Goal: Task Accomplishment & Management: Use online tool/utility

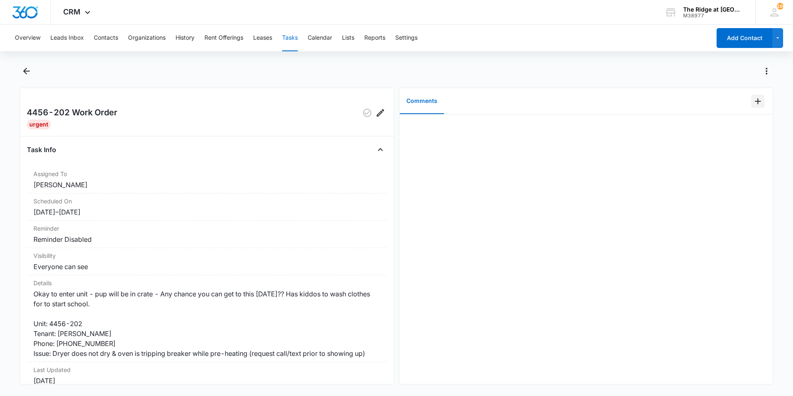
click at [753, 102] on icon "Add Comment" at bounding box center [758, 101] width 10 height 10
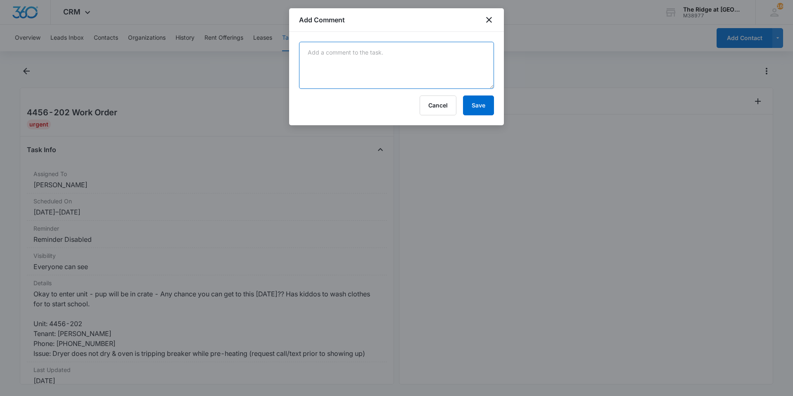
click at [374, 53] on textarea at bounding box center [396, 65] width 195 height 47
type textarea "dryer had a big clump make sure it was all clear, and working as it should. ove…"
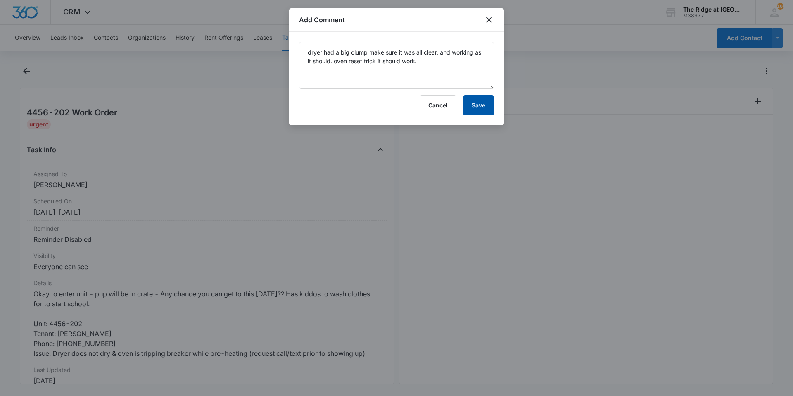
click at [477, 98] on button "Save" at bounding box center [478, 105] width 31 height 20
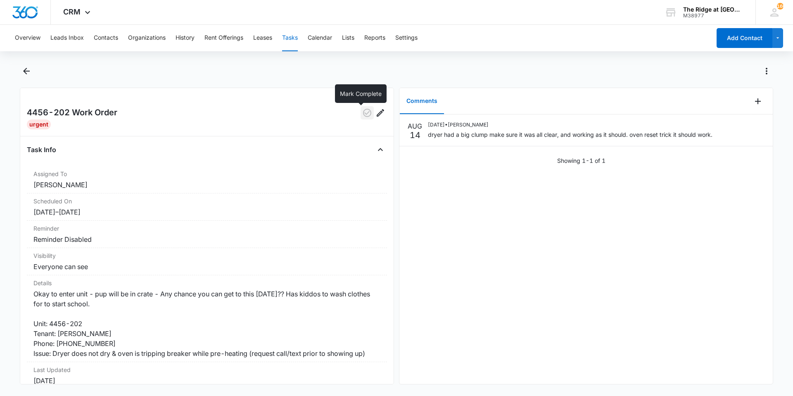
click at [363, 113] on icon "button" at bounding box center [367, 113] width 8 height 8
click at [22, 69] on icon "Back" at bounding box center [26, 71] width 10 height 10
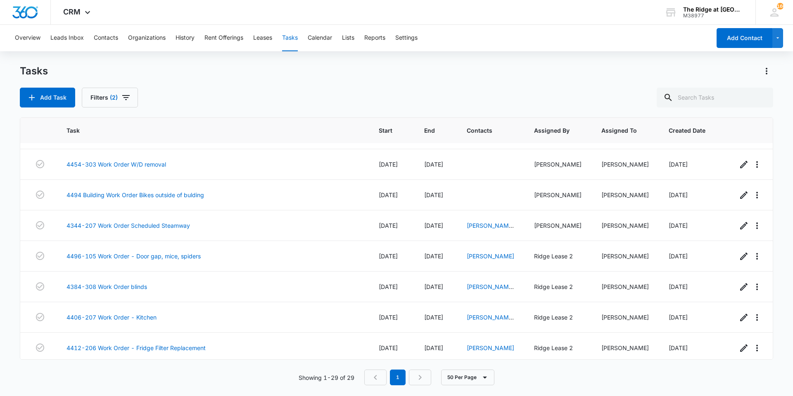
scroll to position [681, 0]
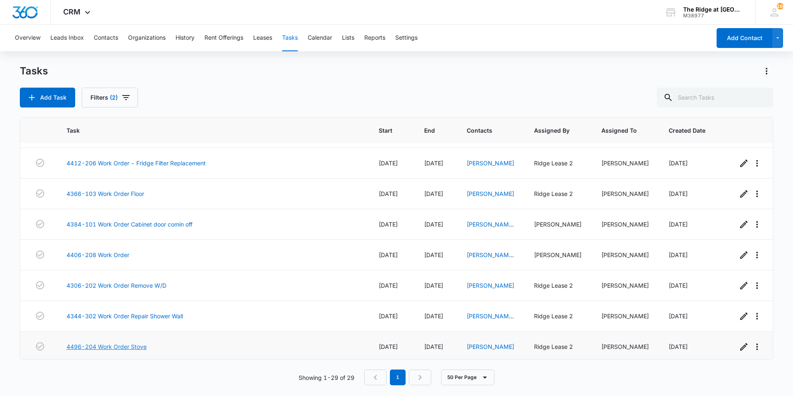
click at [118, 342] on link "4496-204 Work Order Stove" at bounding box center [107, 346] width 80 height 9
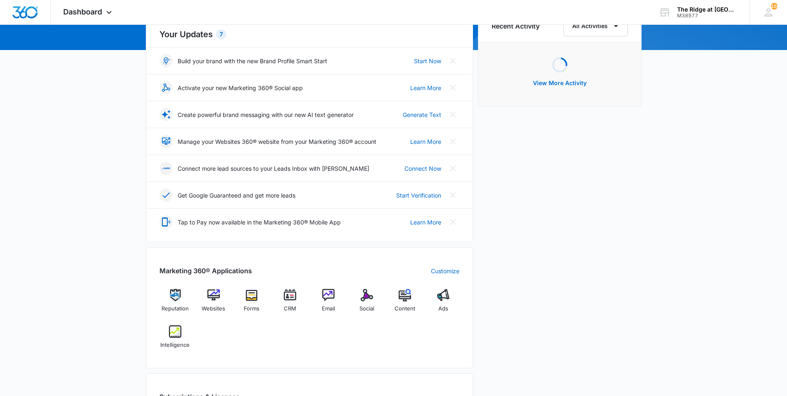
scroll to position [207, 0]
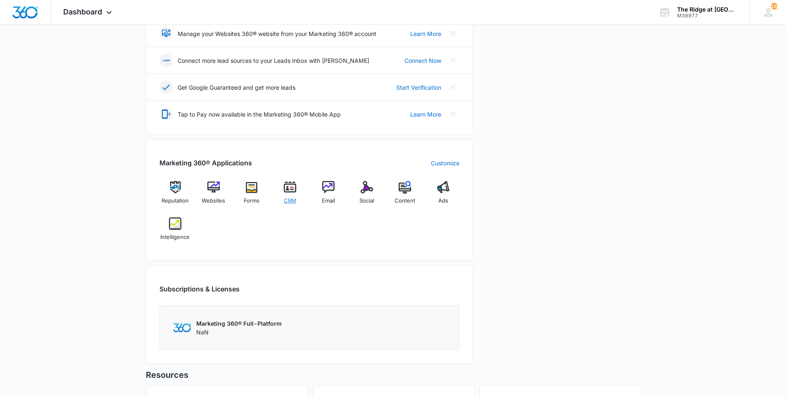
click at [295, 198] on span "CRM" at bounding box center [290, 201] width 12 height 8
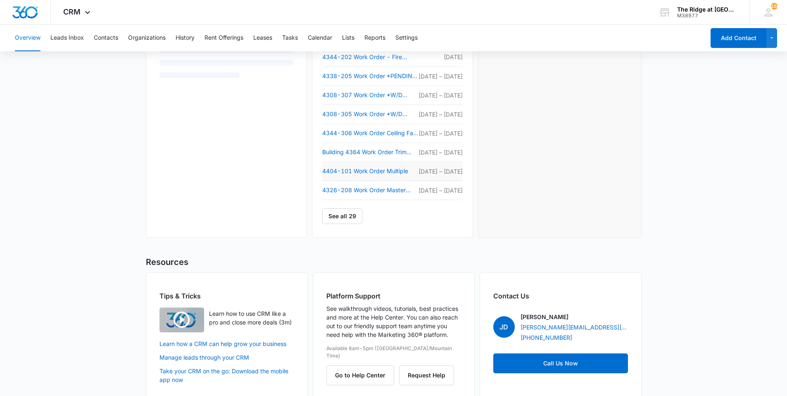
scroll to position [251, 0]
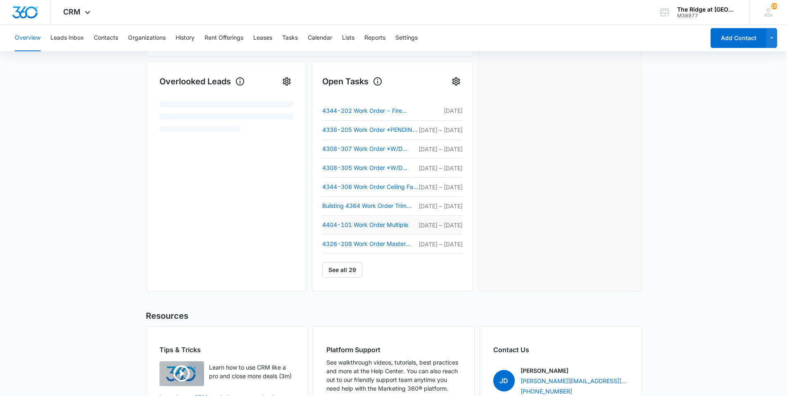
click at [351, 216] on td "4404-101 Work Order Multiple" at bounding box center [370, 224] width 96 height 19
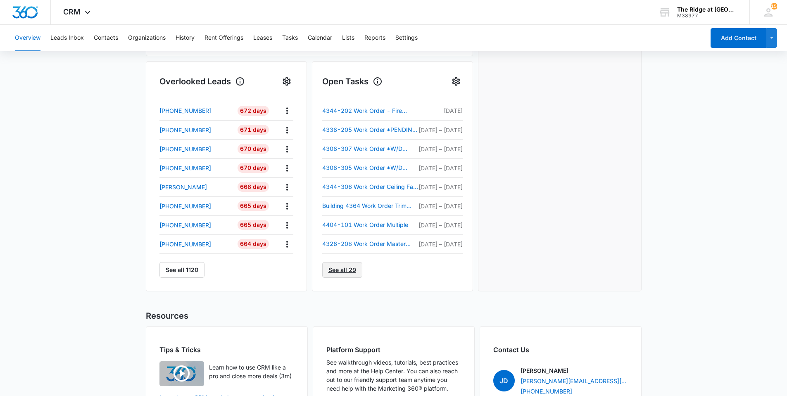
click at [350, 271] on link "See all 29" at bounding box center [342, 270] width 40 height 16
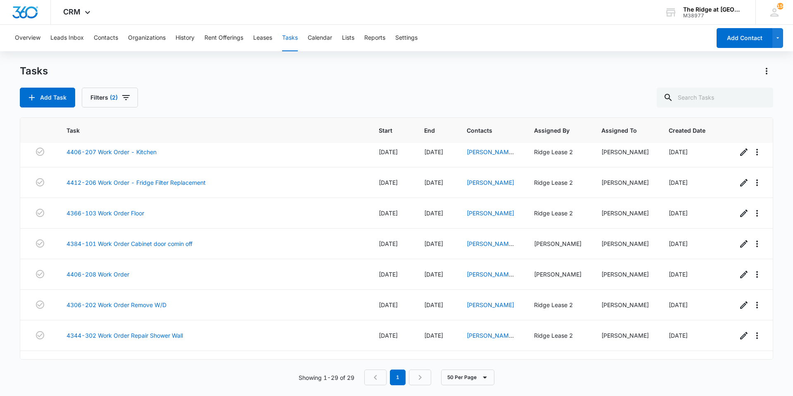
scroll to position [681, 0]
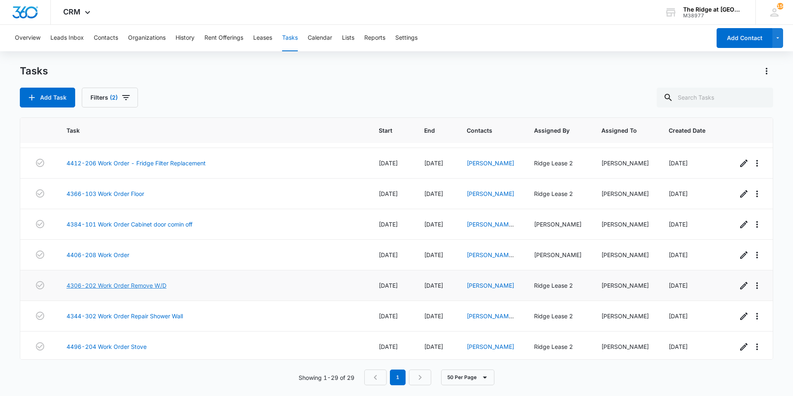
click at [140, 281] on link "4306-202 Work Order Remove W/D" at bounding box center [117, 285] width 100 height 9
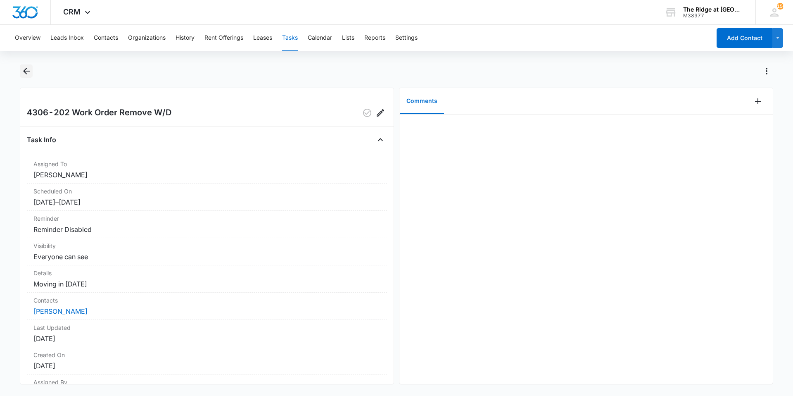
click at [29, 76] on icon "Back" at bounding box center [26, 71] width 10 height 10
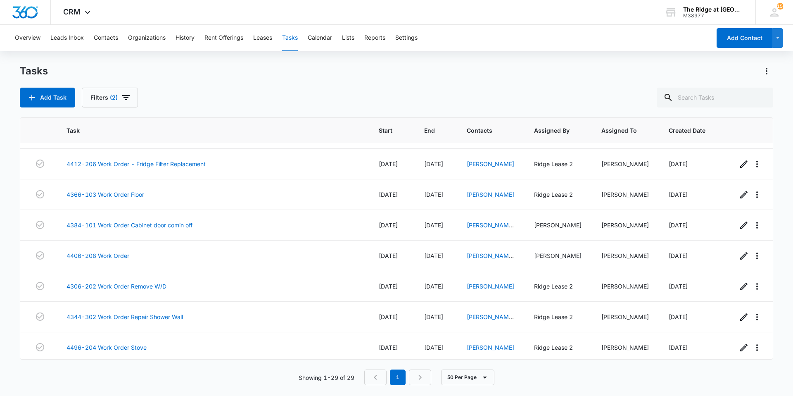
scroll to position [681, 0]
